Goal: Task Accomplishment & Management: Complete application form

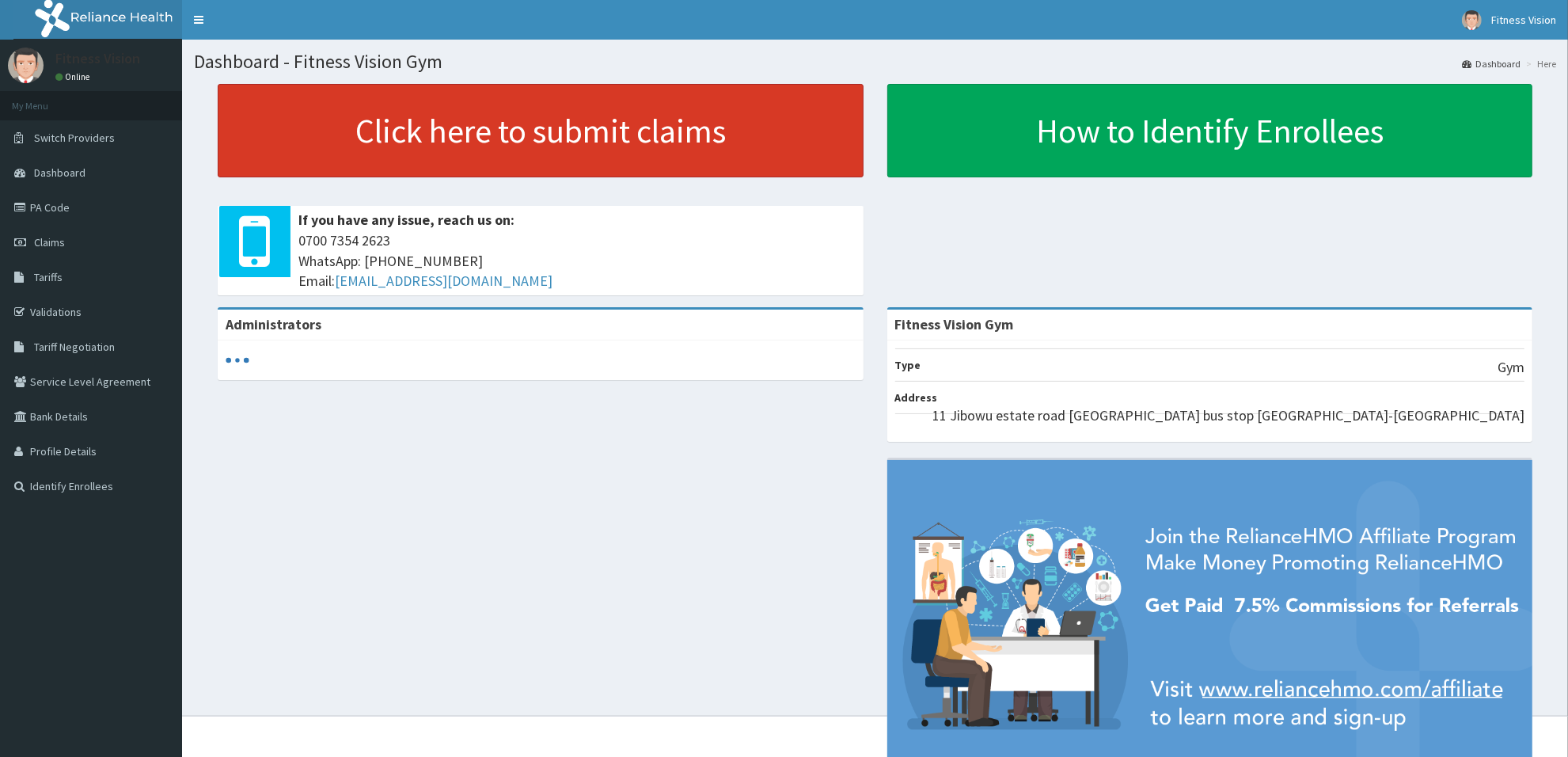
click at [515, 139] on link "Click here to submit claims" at bounding box center [540, 130] width 646 height 93
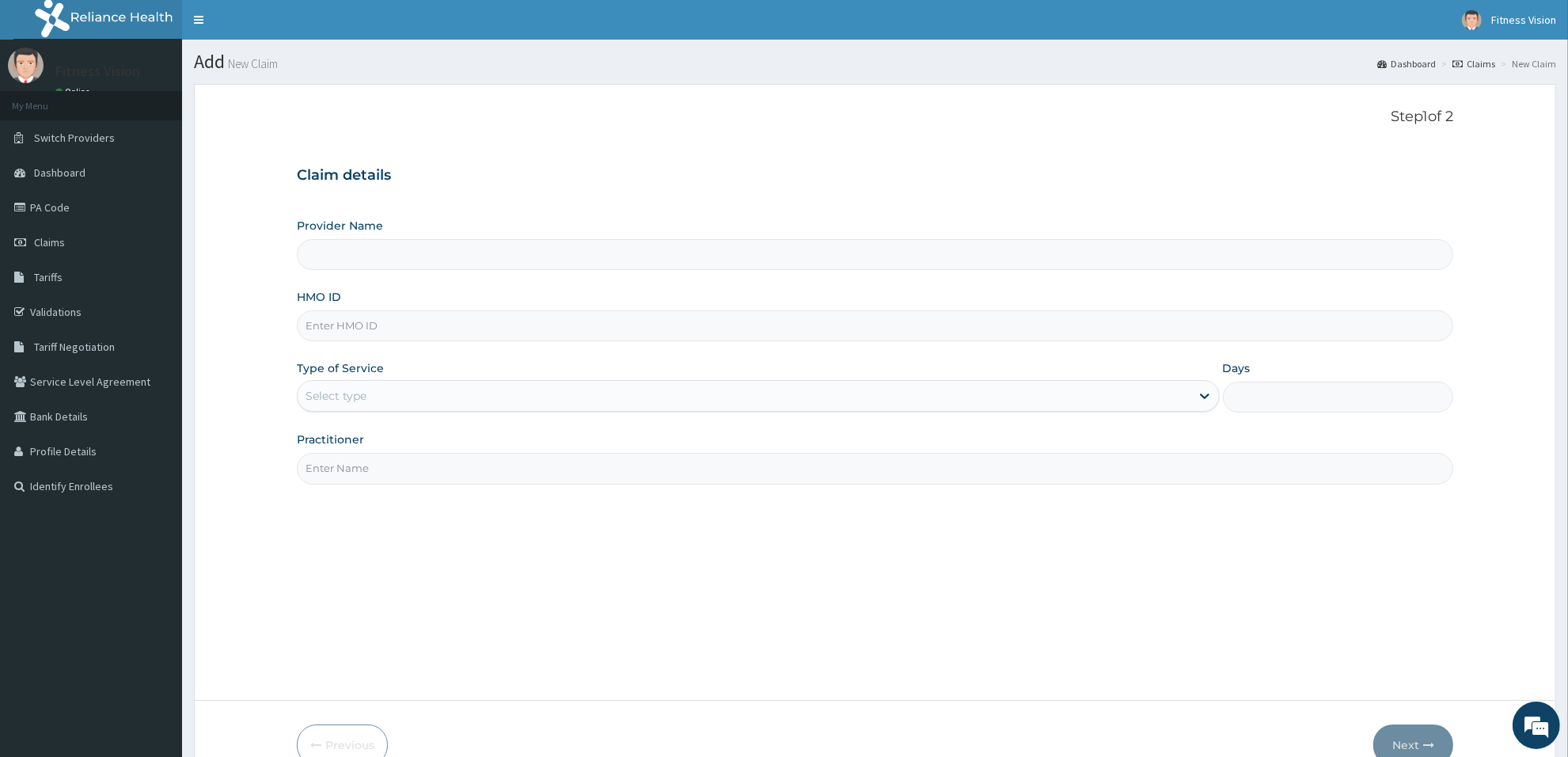
type input "Fitness Vision Gym"
type input "1"
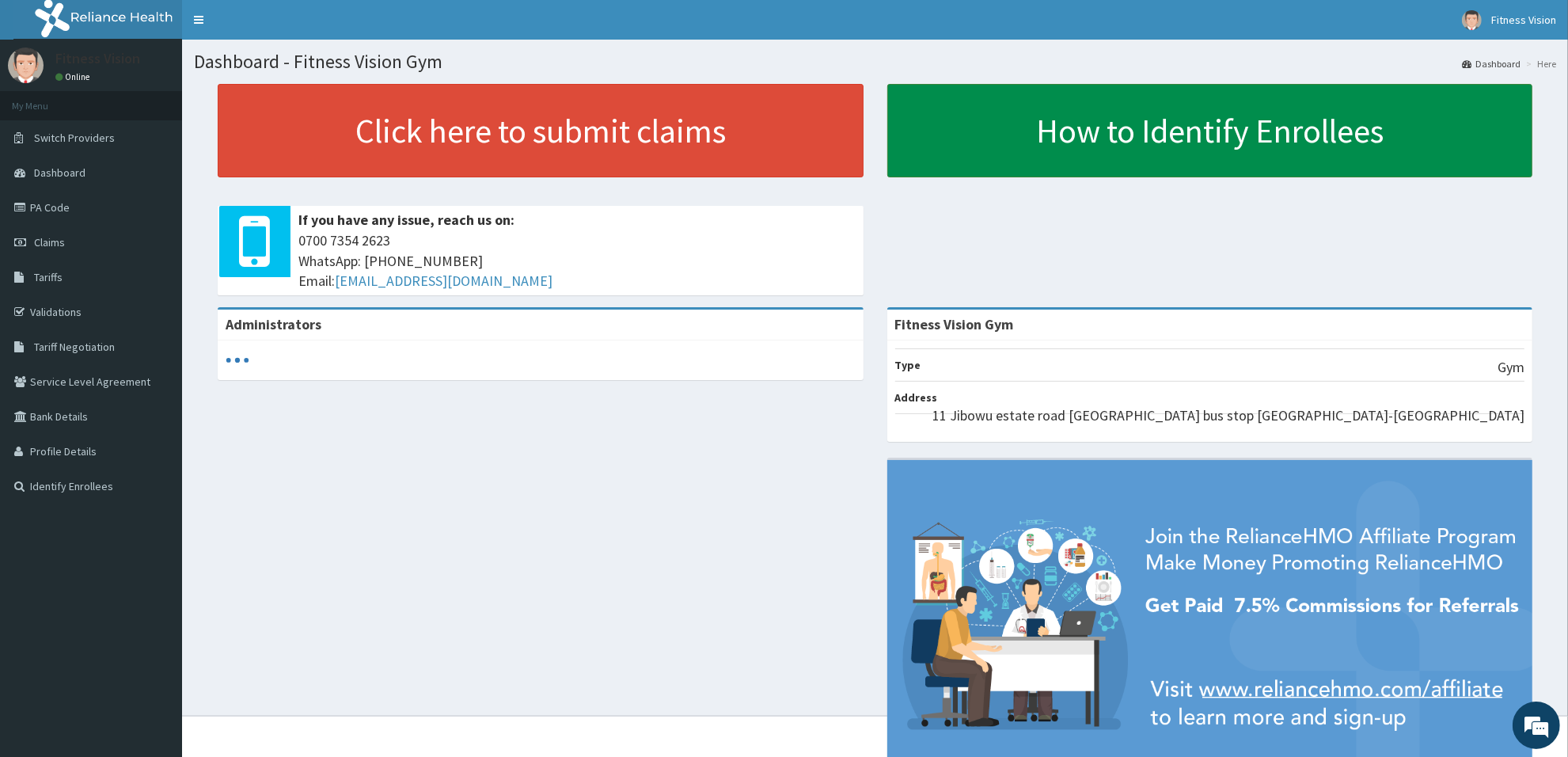
click at [1289, 156] on link "How to Identify Enrollees" at bounding box center [1210, 130] width 646 height 93
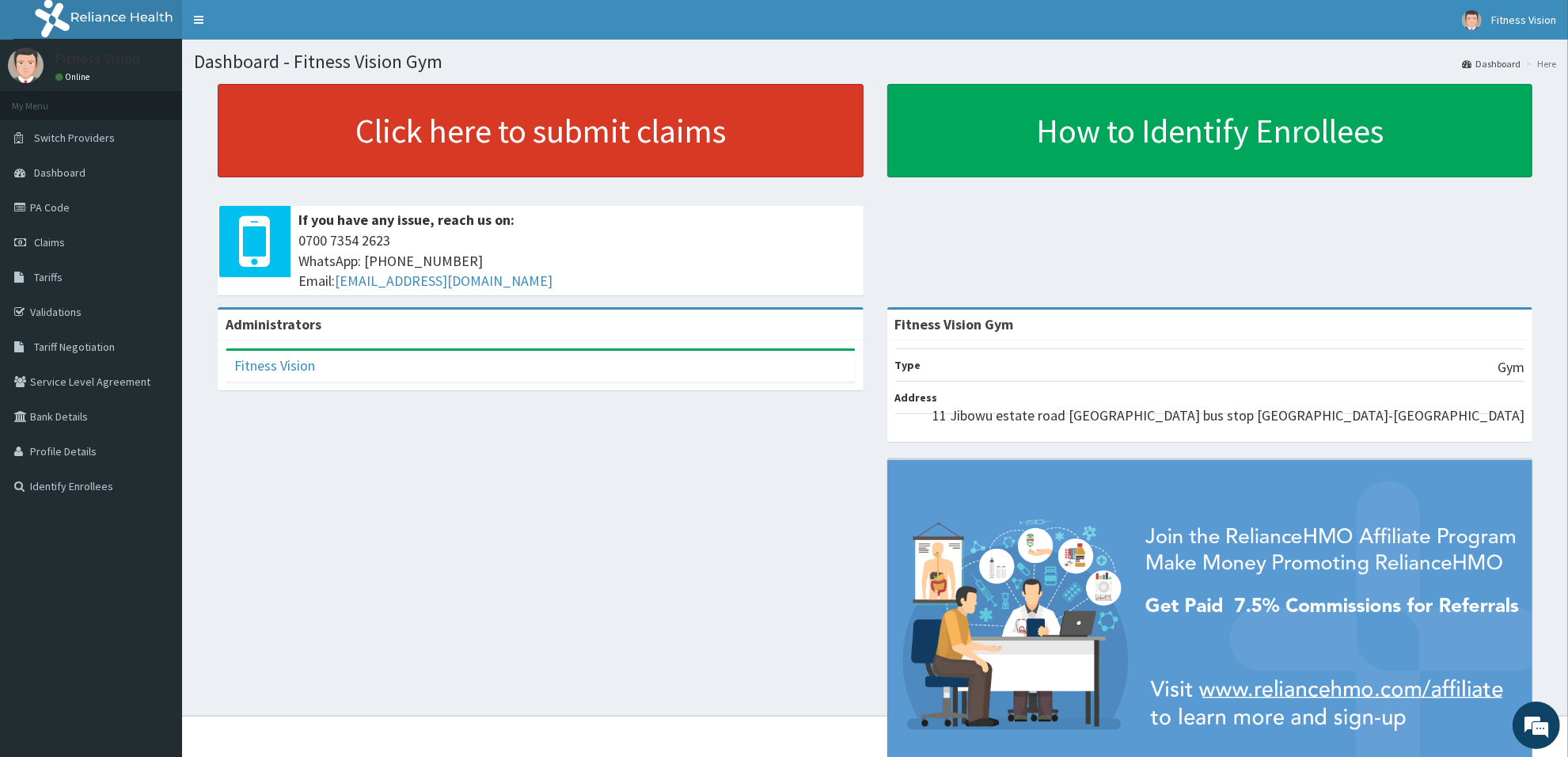
click at [489, 99] on link "Click here to submit claims" at bounding box center [540, 130] width 646 height 93
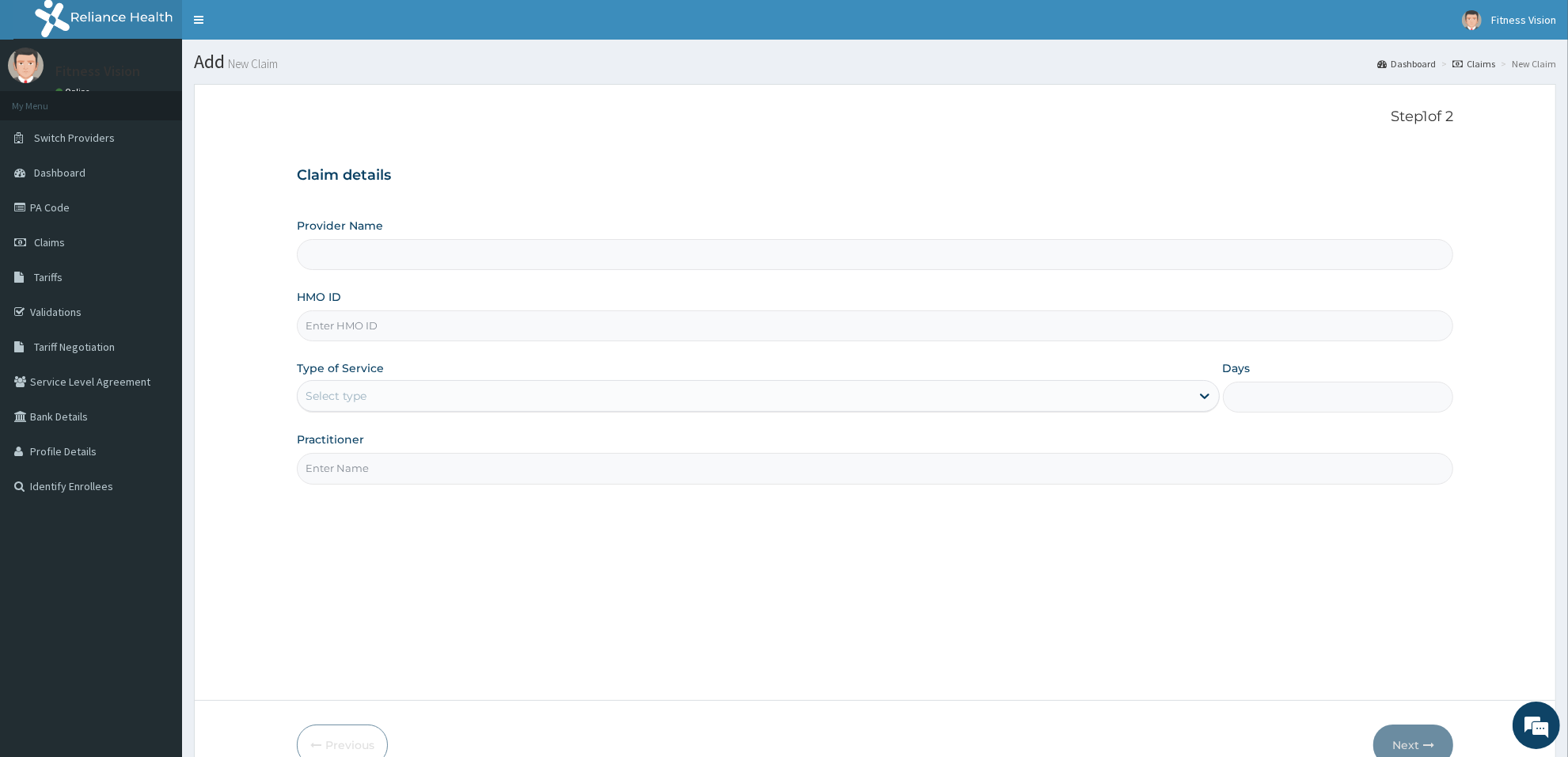
click at [392, 335] on input "HMO ID" at bounding box center [875, 325] width 1157 height 31
type input "Fitness Vision Gym"
type input "1"
type input "gnl/10098/a"
click at [409, 475] on input "Practitioner" at bounding box center [875, 467] width 1157 height 31
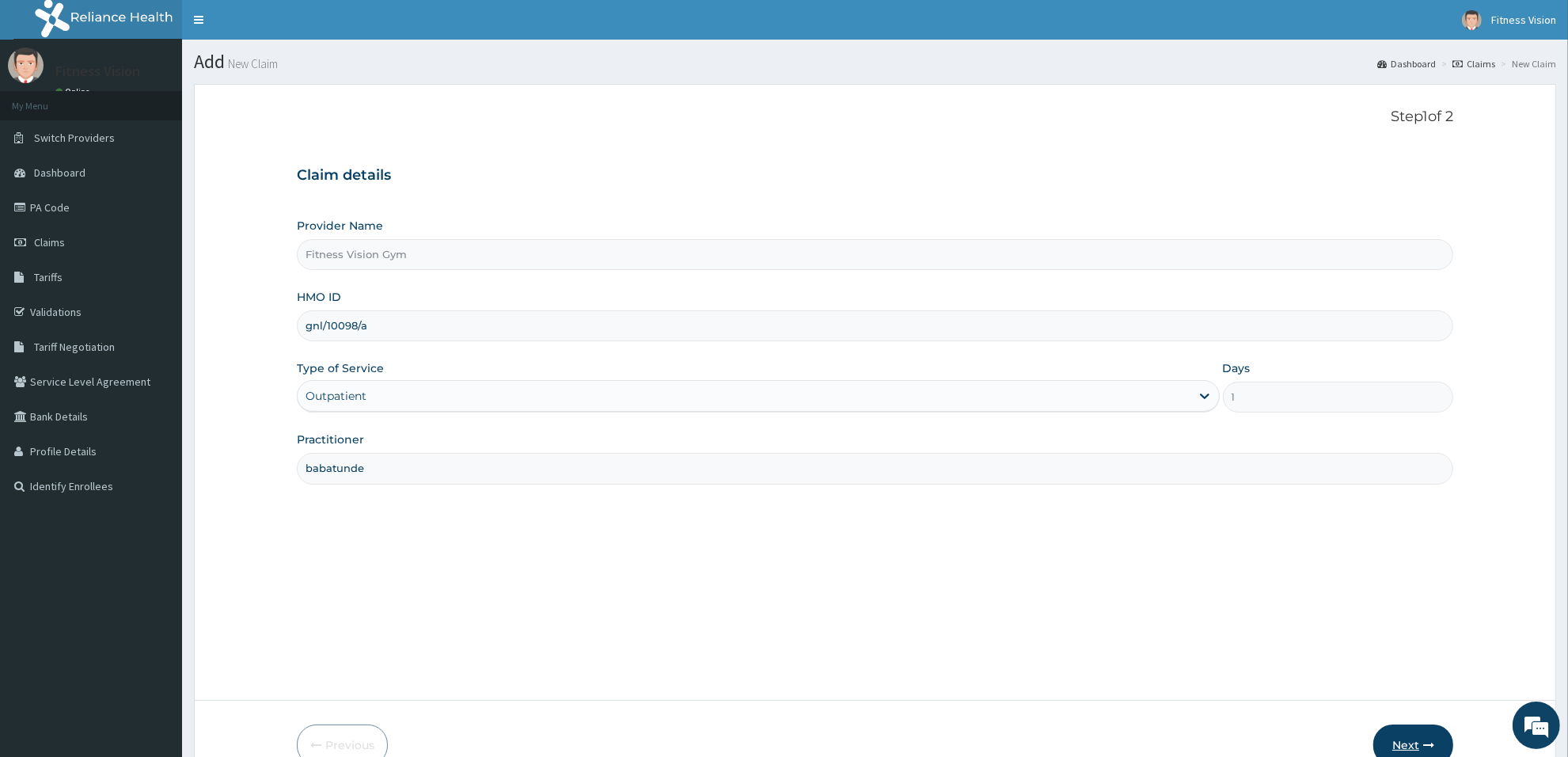
type input "babatunde"
click at [1418, 737] on button "Next" at bounding box center [1413, 745] width 80 height 42
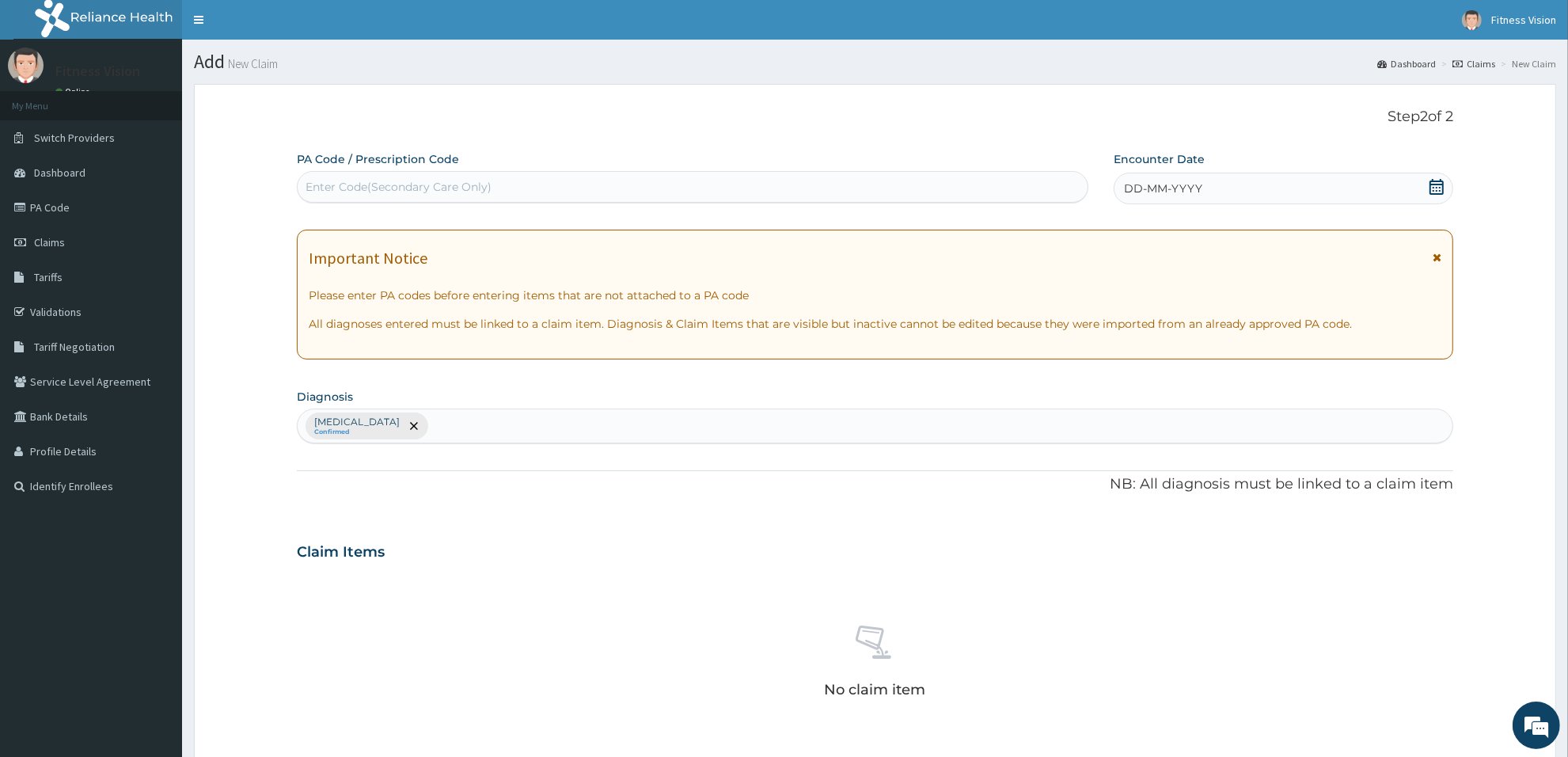
click at [519, 189] on div "Enter Code(Secondary Care Only)" at bounding box center [692, 187] width 790 height 26
type input "PA/B074D7"
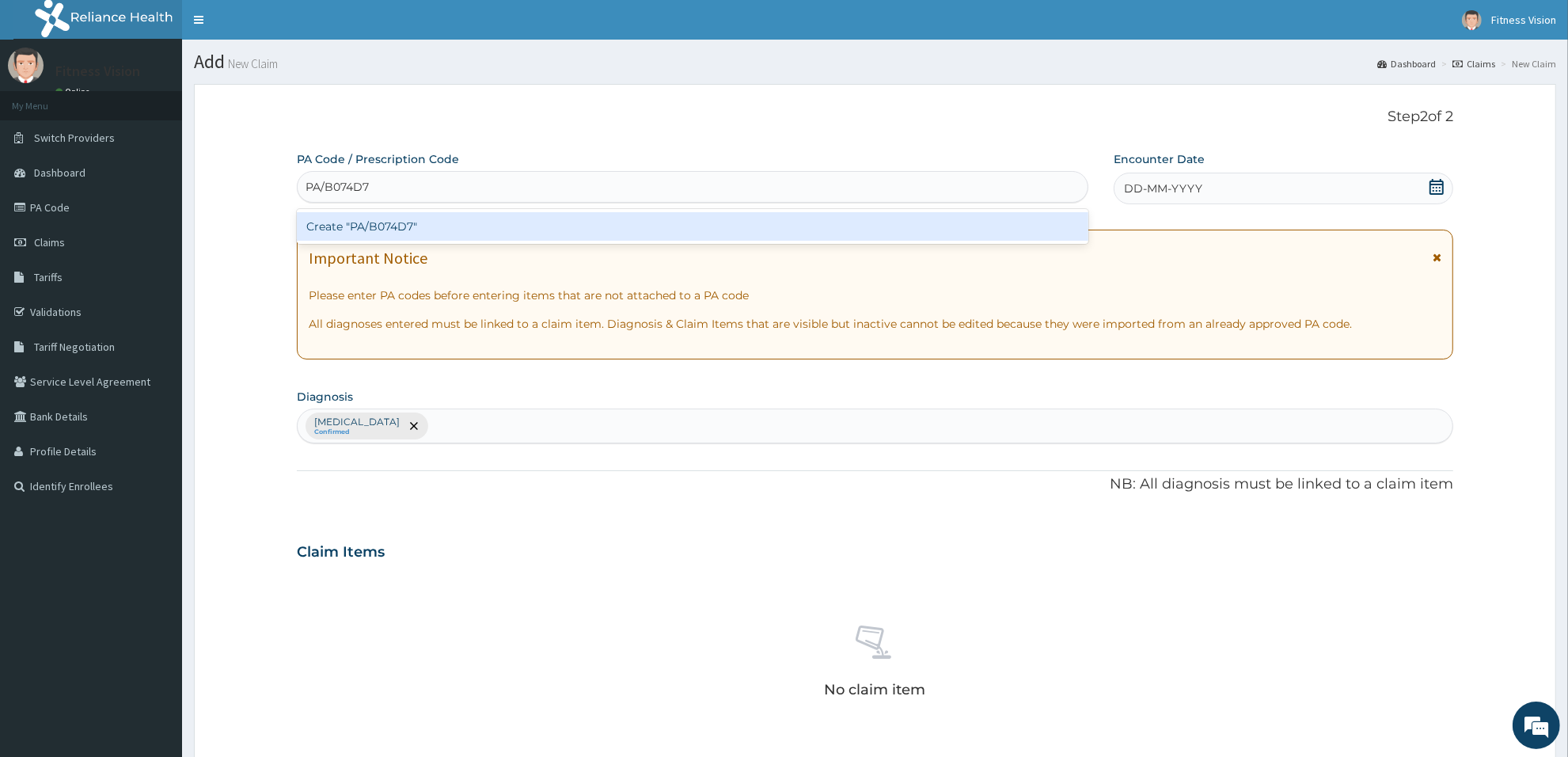
click at [493, 226] on div "Create "PA/B074D7"" at bounding box center [692, 226] width 792 height 29
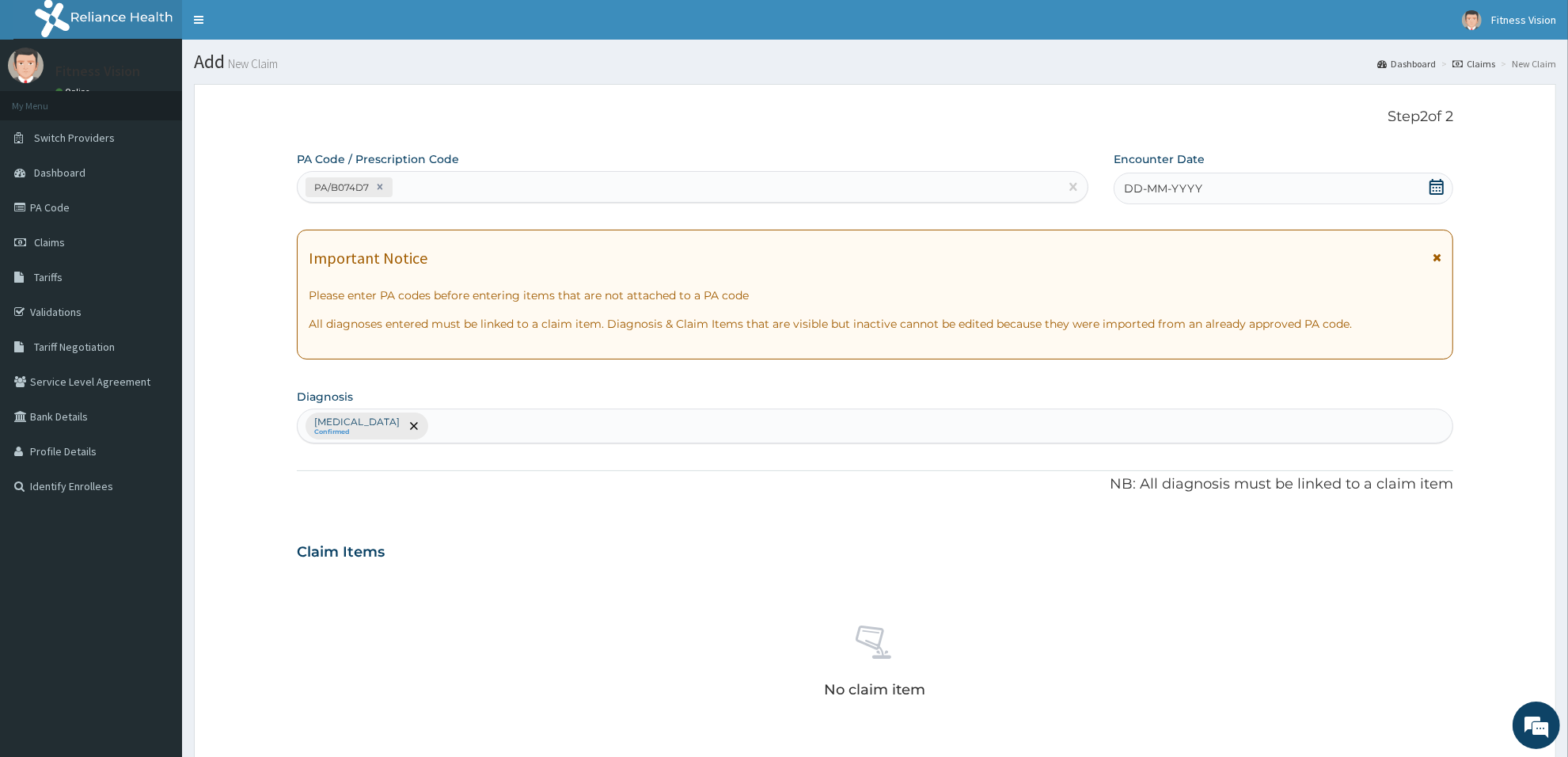
click at [1134, 186] on span "DD-MM-YYYY" at bounding box center [1163, 189] width 78 height 16
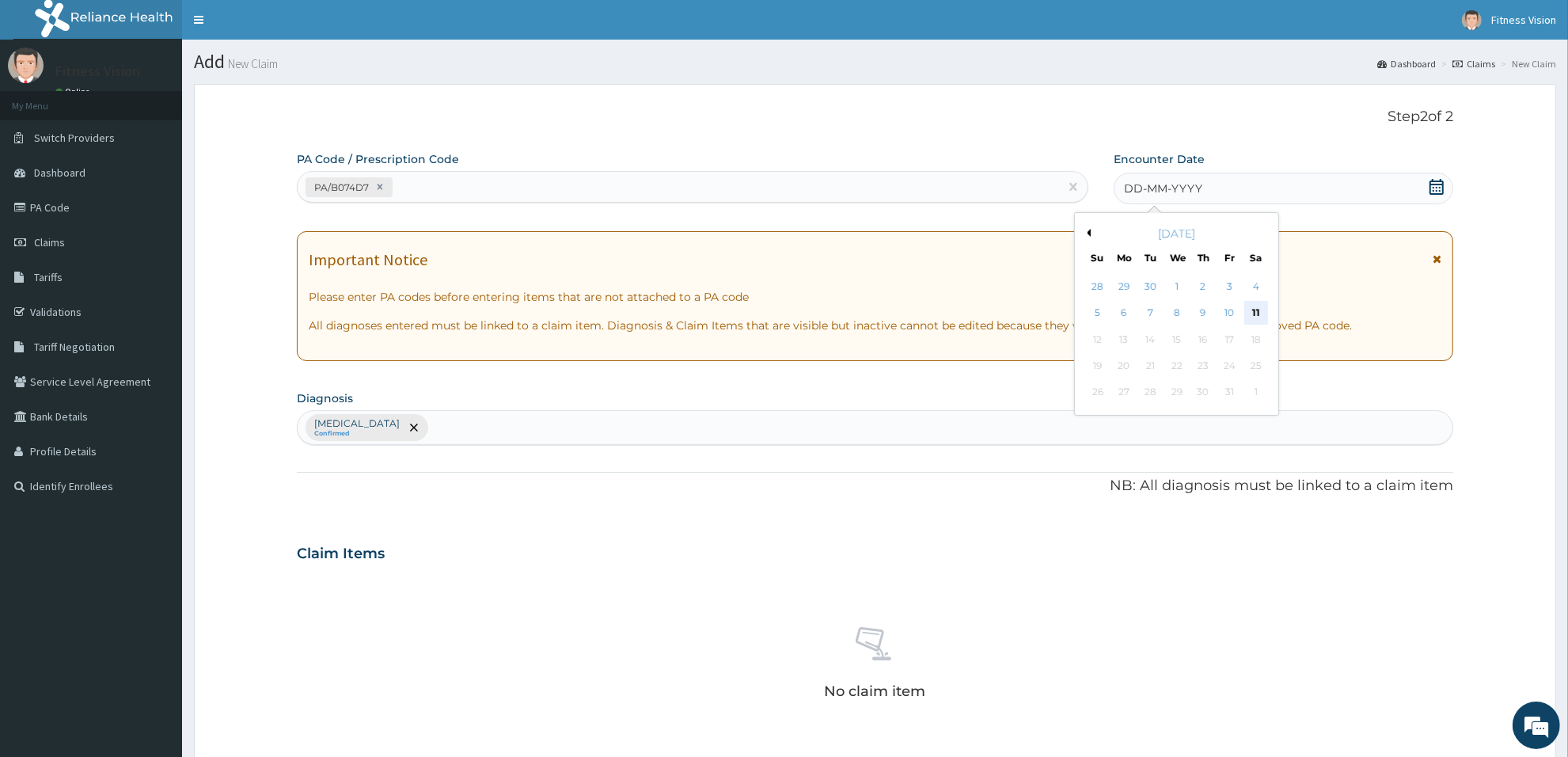
click at [1258, 315] on div "11" at bounding box center [1257, 313] width 24 height 24
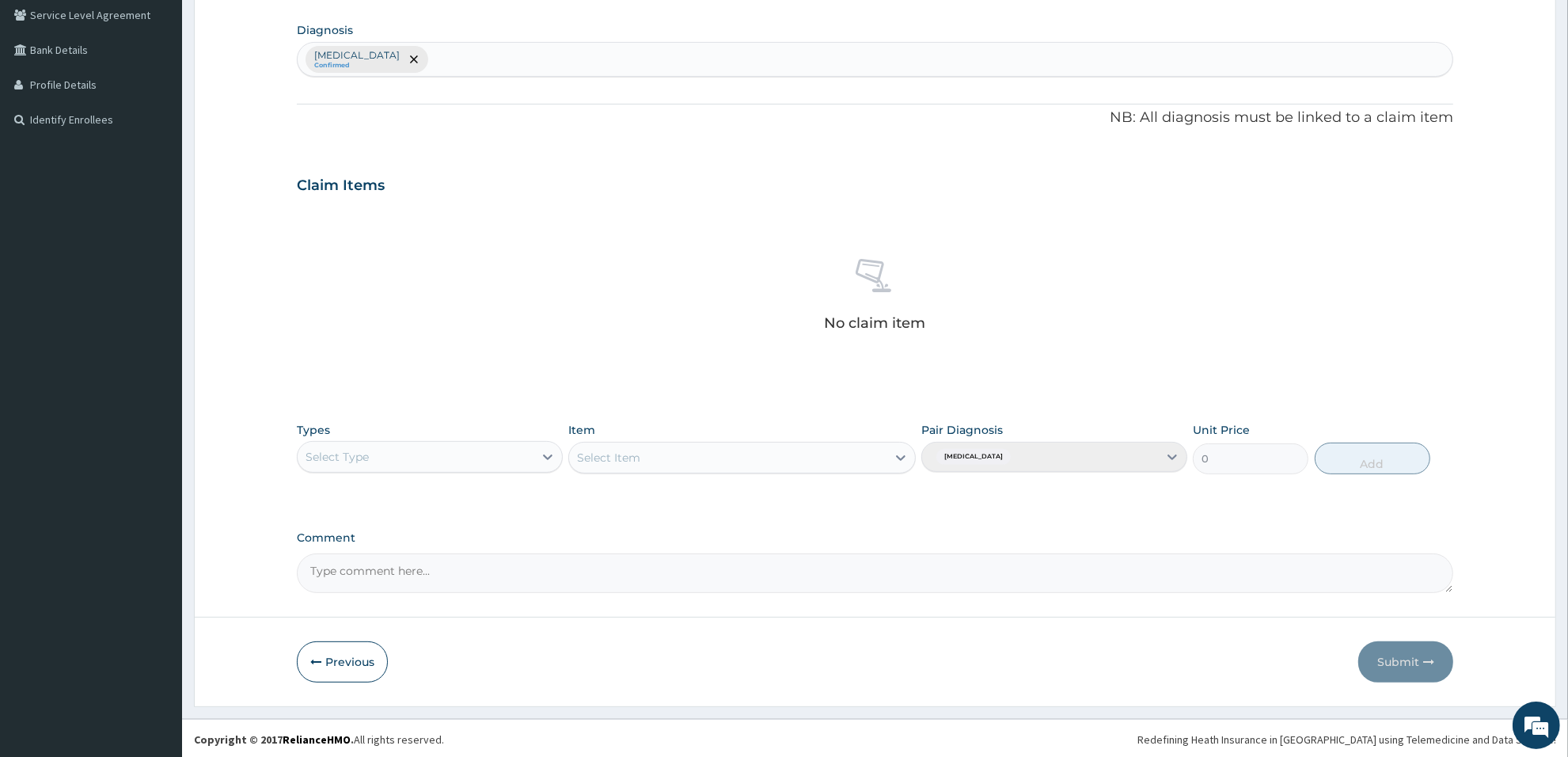
scroll to position [370, 0]
click at [525, 453] on div "Select Type" at bounding box center [415, 455] width 236 height 26
click at [533, 448] on div "Select Type" at bounding box center [415, 455] width 236 height 26
type input "gym"
click at [511, 504] on div "Gym" at bounding box center [429, 493] width 266 height 29
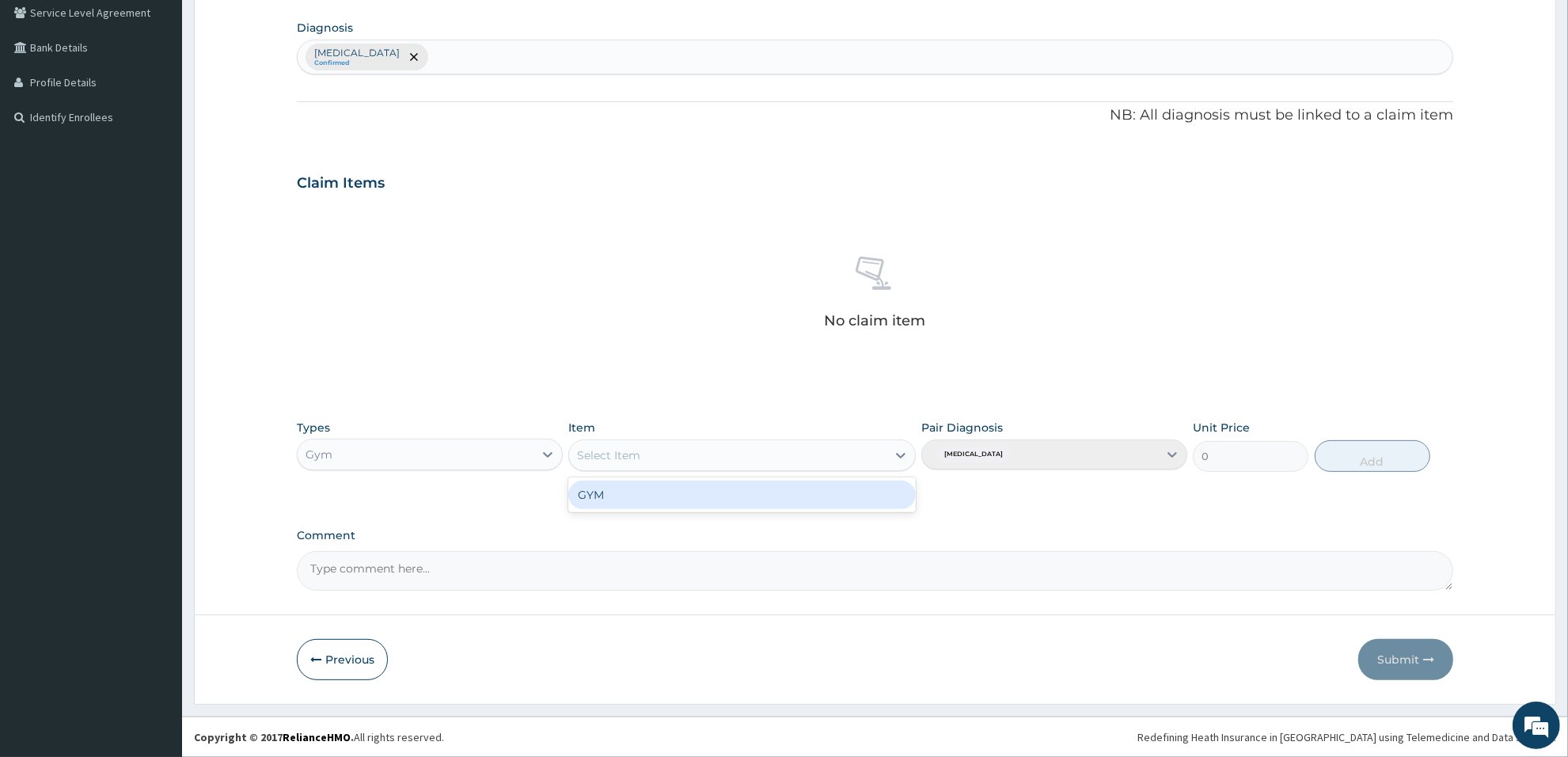
click at [813, 458] on div "Select Item" at bounding box center [728, 456] width 316 height 26
click at [801, 496] on div "GYM" at bounding box center [741, 494] width 347 height 29
click at [1359, 462] on button "Add" at bounding box center [1372, 456] width 116 height 32
type input "0"
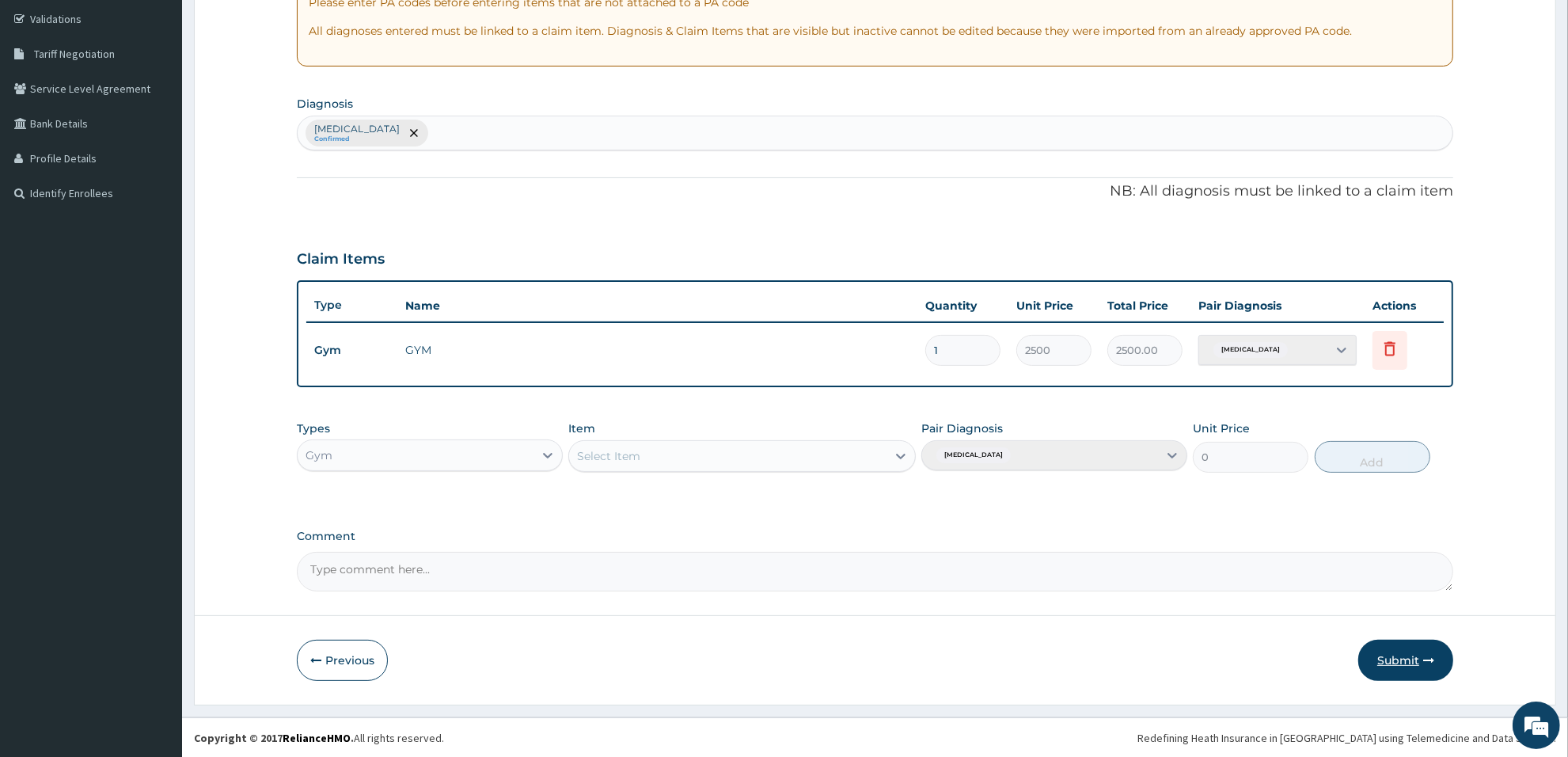
click at [1406, 662] on button "Submit" at bounding box center [1406, 660] width 95 height 42
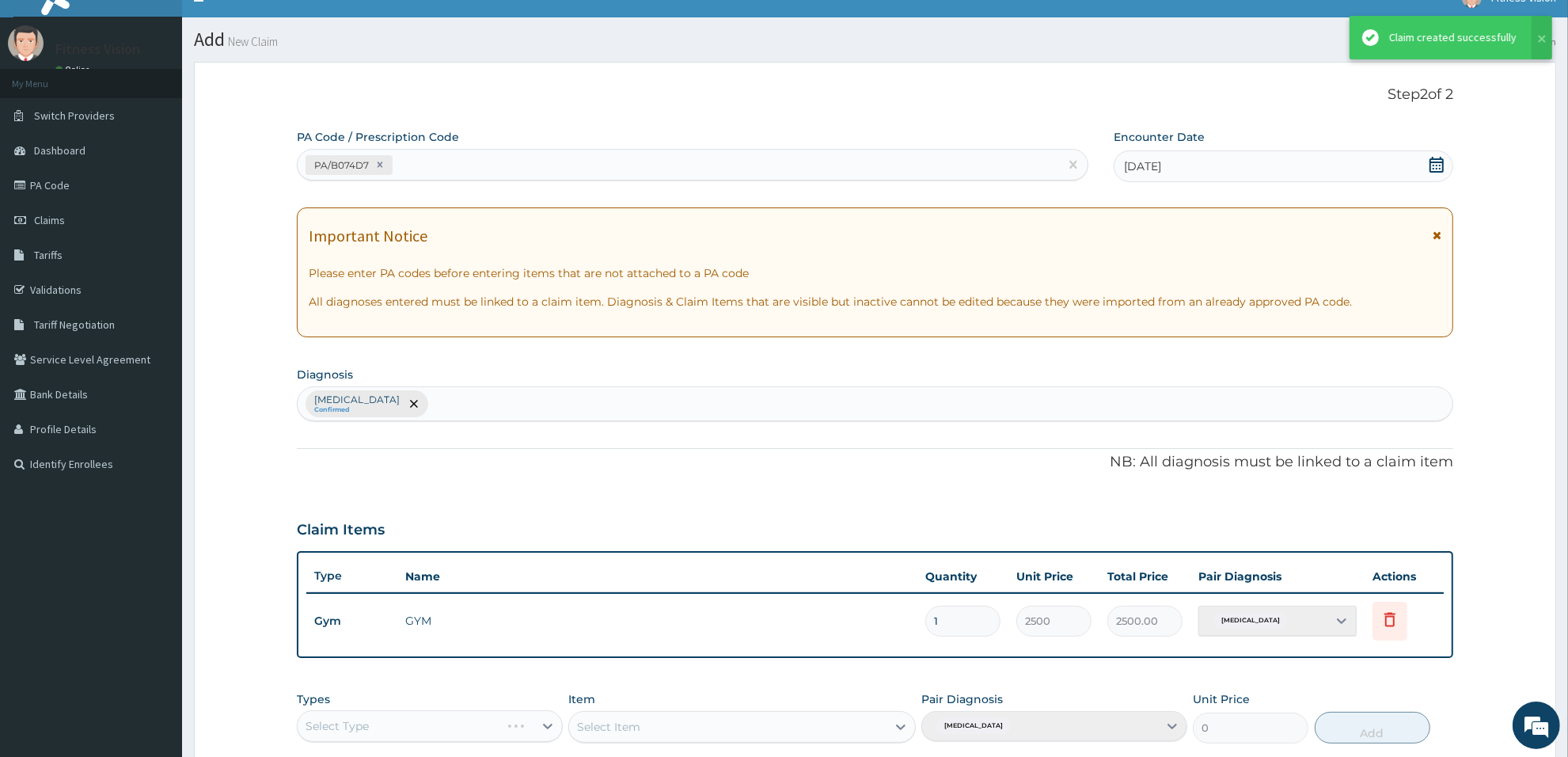
scroll to position [293, 0]
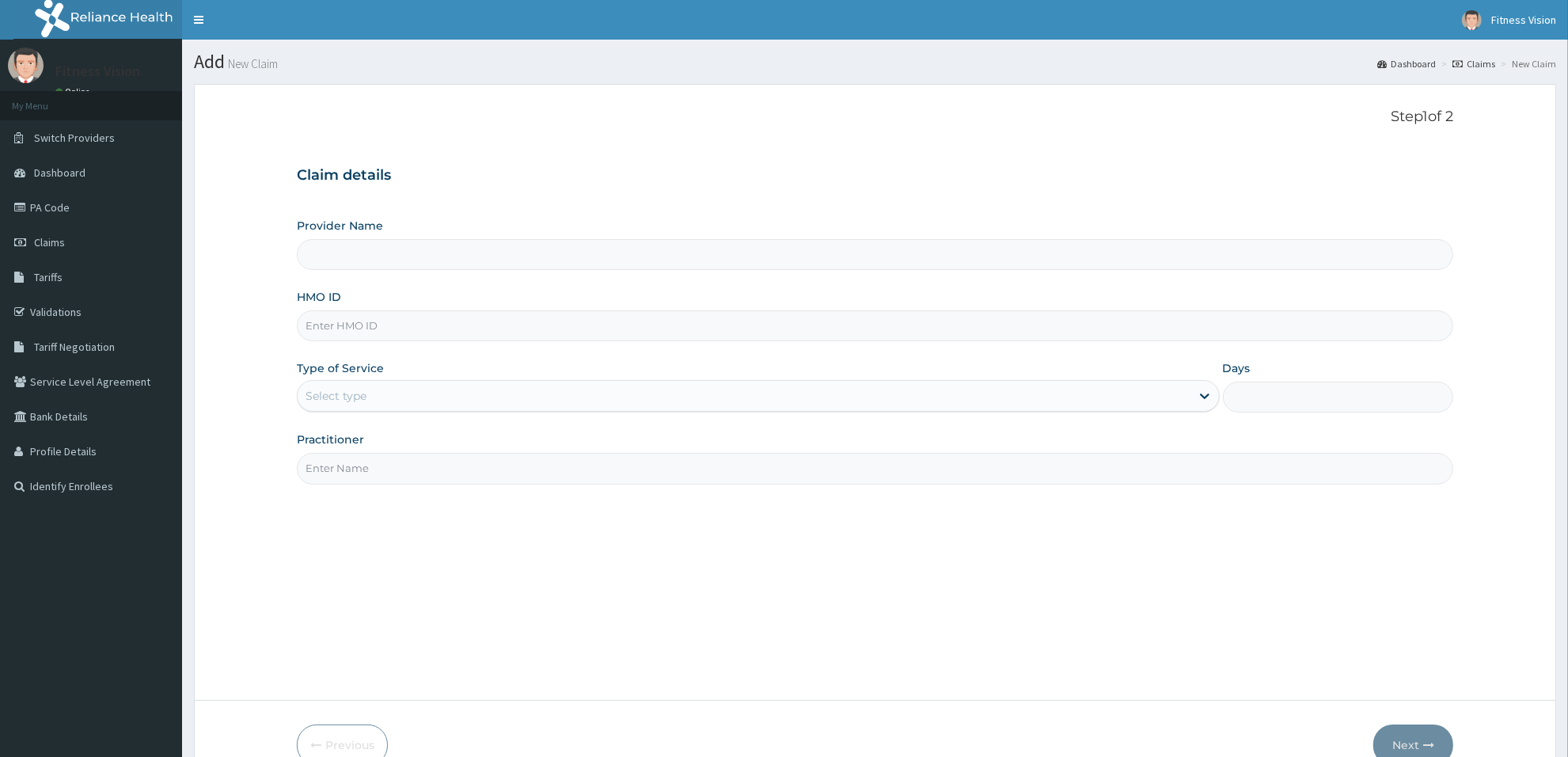
scroll to position [85, 0]
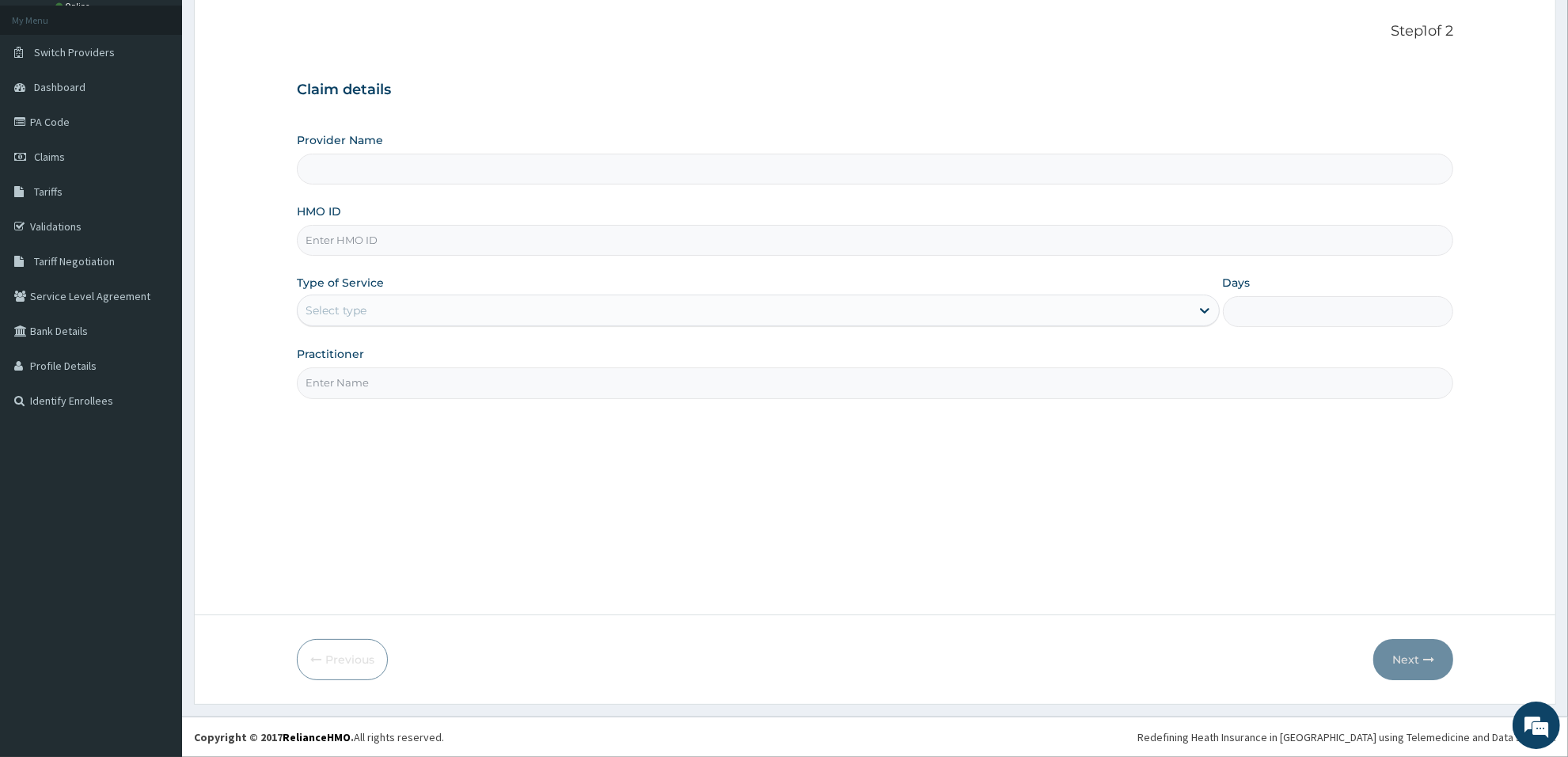
type input "Fitness Vision Gym"
type input "1"
click at [495, 248] on input "HMO ID" at bounding box center [875, 239] width 1157 height 31
